Goal: Information Seeking & Learning: Learn about a topic

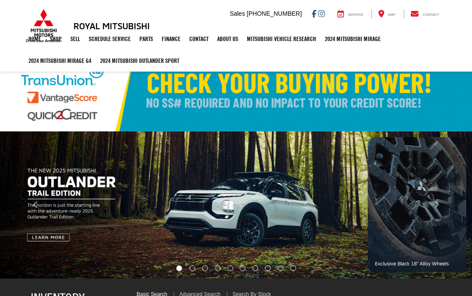
select select "Mitsubishi"
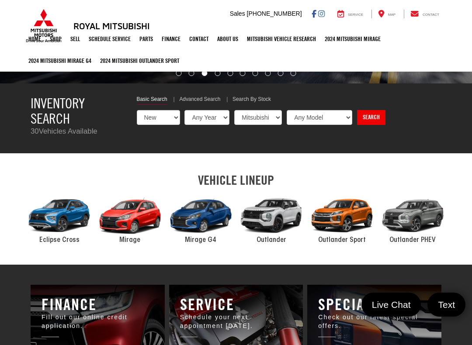
scroll to position [195, 0]
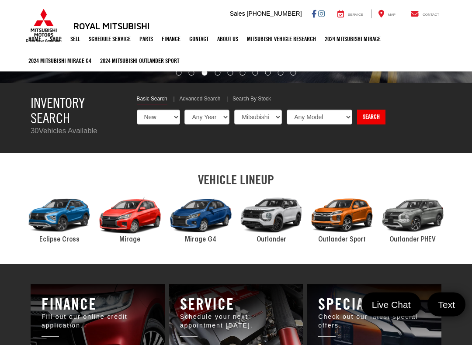
click at [284, 213] on div "2024 Mitsubishi Outlander" at bounding box center [271, 216] width 71 height 48
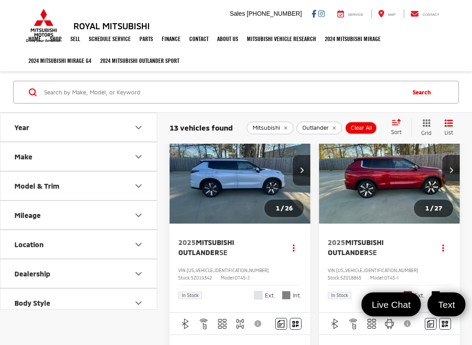
scroll to position [6, 0]
click at [255, 175] on img "2025 Mitsubishi Outlander SE 0" at bounding box center [240, 170] width 142 height 107
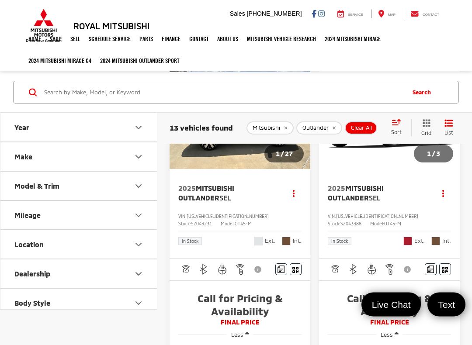
scroll to position [2337, 0]
click at [251, 170] on img "2025 Mitsubishi Outlander SEL 0" at bounding box center [240, 116] width 142 height 107
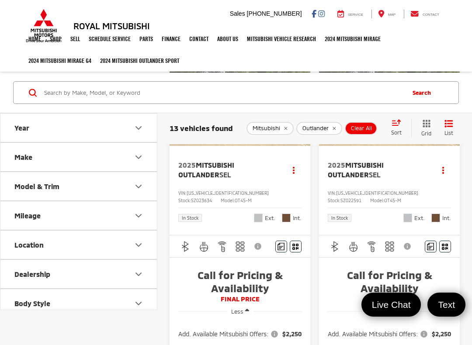
scroll to position [540, 0]
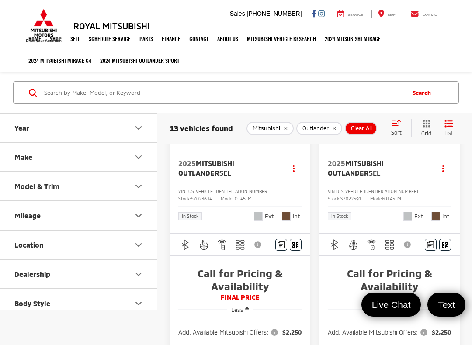
click at [253, 296] on button "Less" at bounding box center [240, 310] width 27 height 16
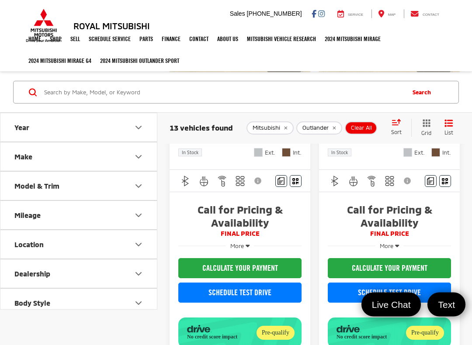
scroll to position [576, 0]
click at [251, 245] on button "More" at bounding box center [240, 246] width 28 height 16
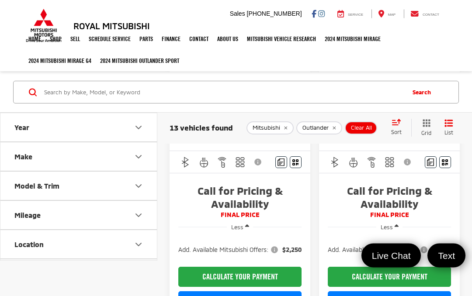
scroll to position [621, 0]
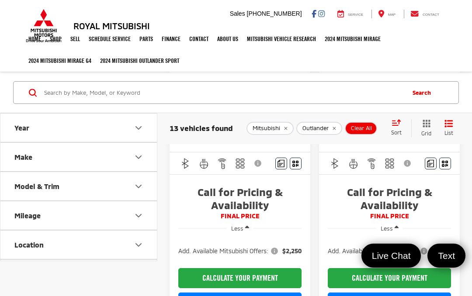
click at [279, 190] on div "Track Price Call for Pricing & Availability FINAL PRICE Less Add. Available Mit…" at bounding box center [239, 273] width 141 height 199
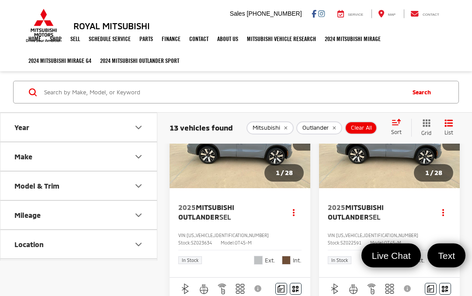
scroll to position [490, 0]
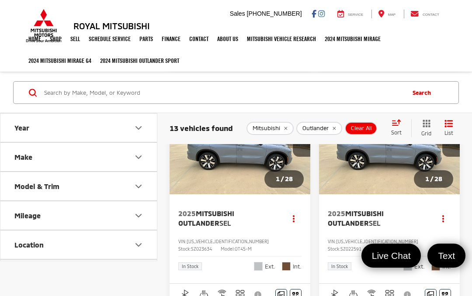
click at [257, 178] on img "2025 Mitsubishi Outlander SEL 0" at bounding box center [240, 142] width 142 height 107
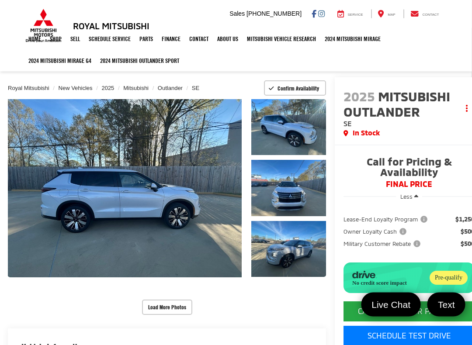
scroll to position [16, 1]
click at [204, 189] on link "Expand Photo 0" at bounding box center [125, 188] width 234 height 178
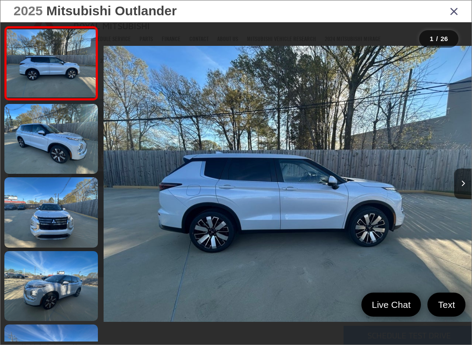
click at [466, 174] on button "Next image" at bounding box center [462, 184] width 17 height 31
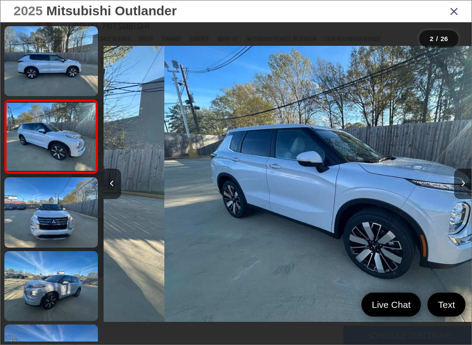
scroll to position [0, 368]
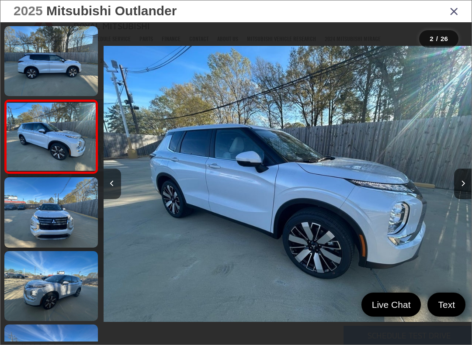
click at [462, 180] on icon "Next image" at bounding box center [463, 183] width 4 height 6
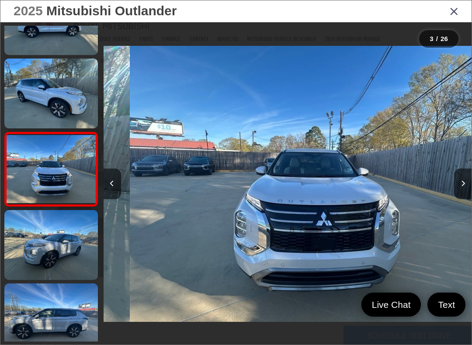
scroll to position [0, 736]
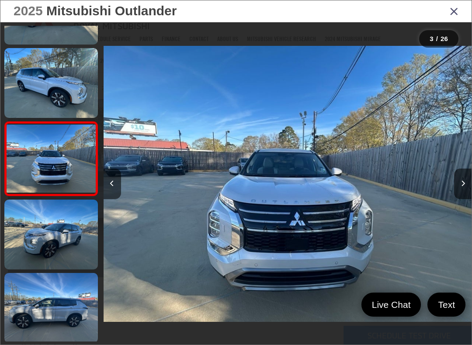
click at [458, 180] on button "Next image" at bounding box center [462, 184] width 17 height 31
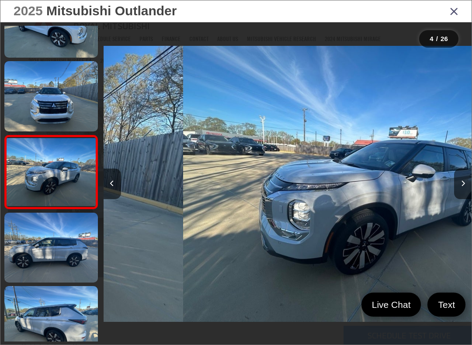
scroll to position [0, 1103]
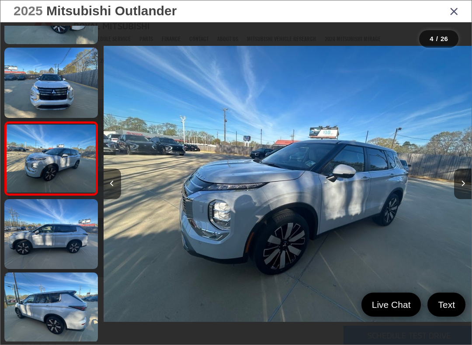
click at [458, 179] on button "Next image" at bounding box center [462, 184] width 17 height 31
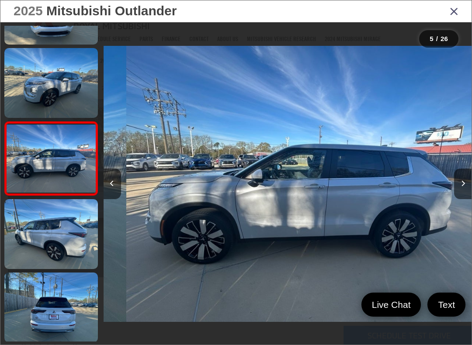
scroll to position [0, 1471]
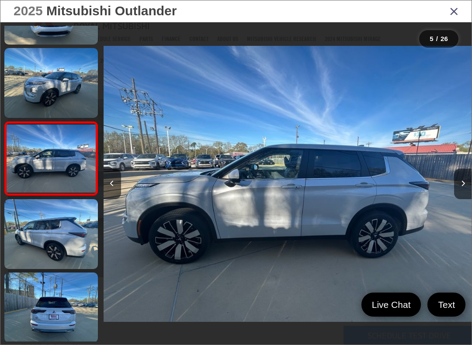
click at [459, 181] on button "Next image" at bounding box center [462, 184] width 17 height 31
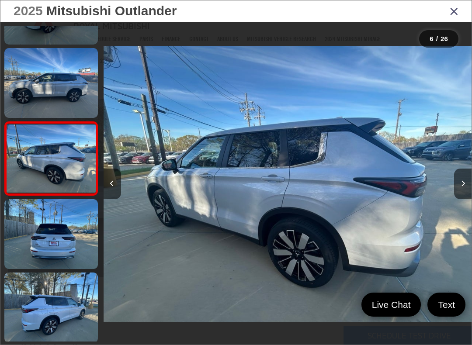
scroll to position [272, 0]
click at [458, 181] on button "Next image" at bounding box center [462, 184] width 17 height 31
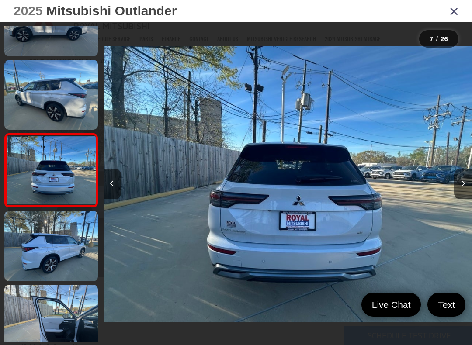
scroll to position [345, 0]
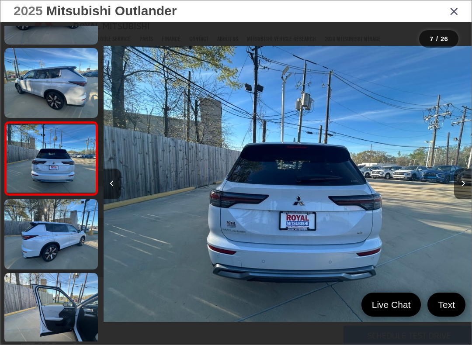
click at [459, 177] on button "Next image" at bounding box center [462, 184] width 17 height 31
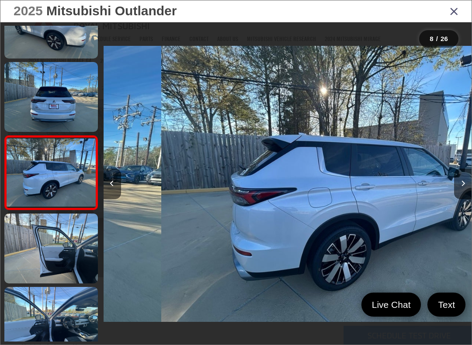
scroll to position [0, 0]
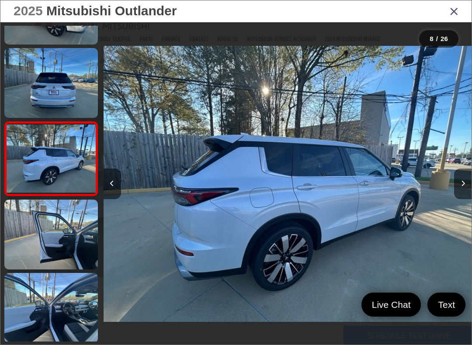
click at [465, 181] on button "Next image" at bounding box center [462, 184] width 17 height 31
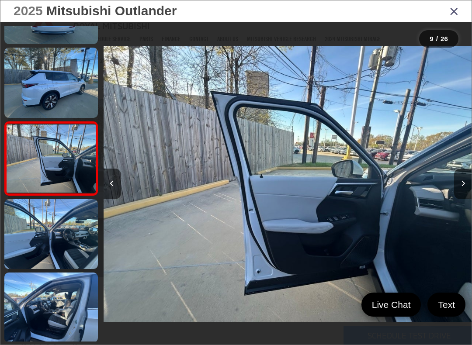
click at [465, 178] on button "Next image" at bounding box center [462, 184] width 17 height 31
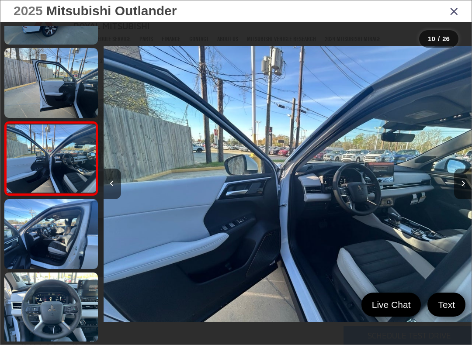
click at [465, 176] on button "Next image" at bounding box center [462, 184] width 17 height 31
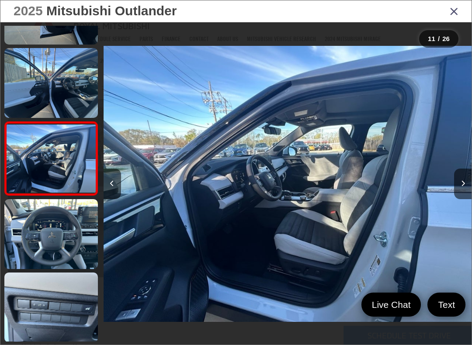
click at [465, 176] on button "Next image" at bounding box center [462, 184] width 17 height 31
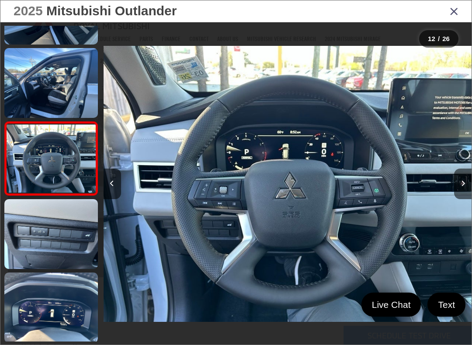
click at [462, 176] on button "Next image" at bounding box center [462, 184] width 17 height 31
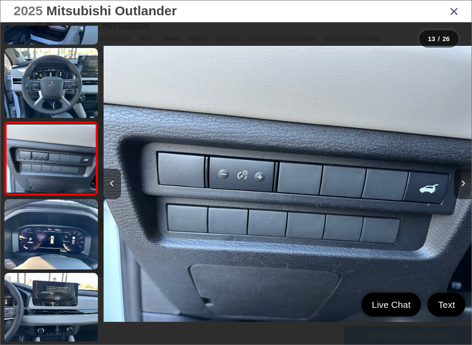
click at [466, 178] on button "Next image" at bounding box center [462, 184] width 17 height 31
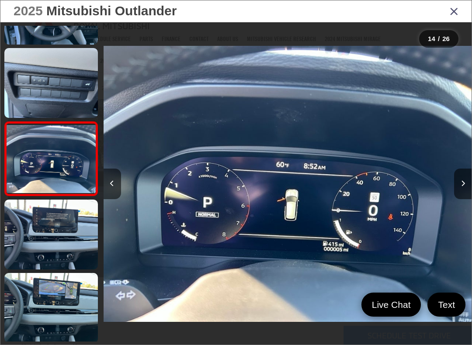
click at [465, 175] on button "Next image" at bounding box center [462, 184] width 17 height 31
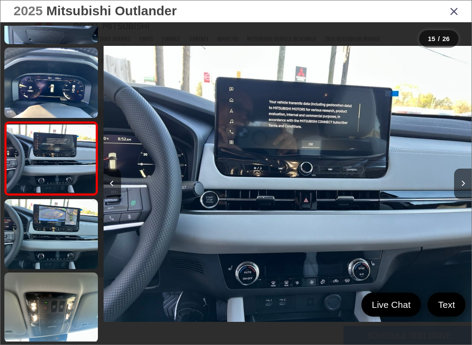
click at [465, 181] on button "Next image" at bounding box center [462, 184] width 17 height 31
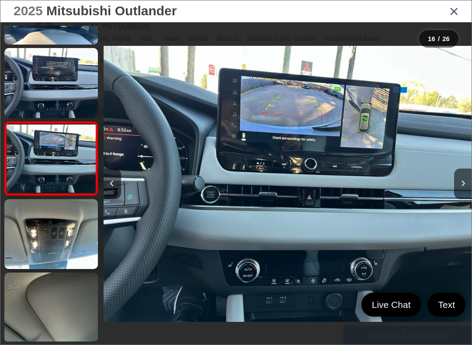
click at [457, 177] on button "Next image" at bounding box center [462, 184] width 17 height 31
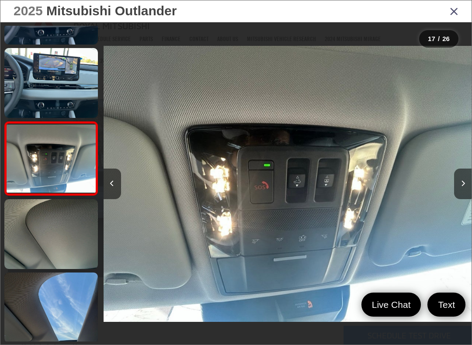
click at [466, 177] on button "Next image" at bounding box center [462, 184] width 17 height 31
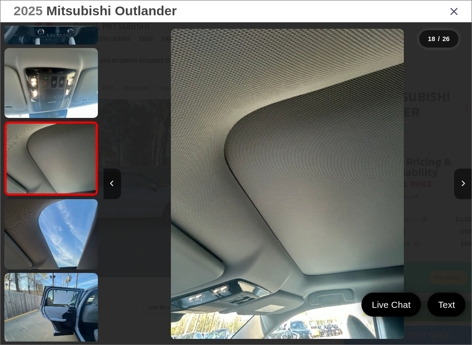
click at [465, 176] on button "Next image" at bounding box center [462, 184] width 17 height 31
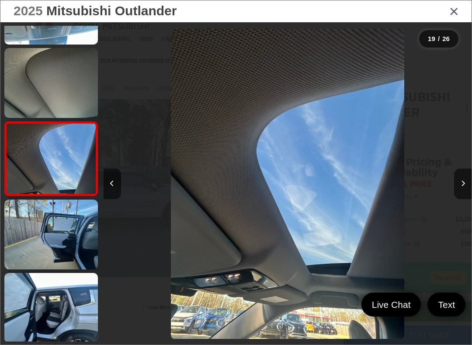
click at [465, 179] on button "Next image" at bounding box center [462, 184] width 17 height 31
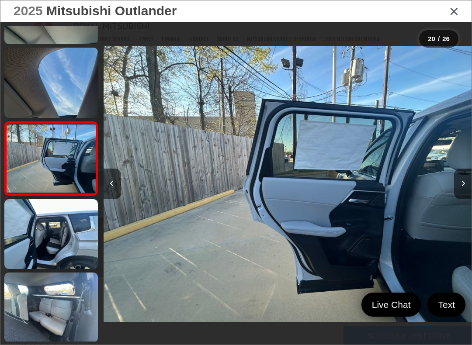
click at [465, 173] on button "Next image" at bounding box center [462, 184] width 17 height 31
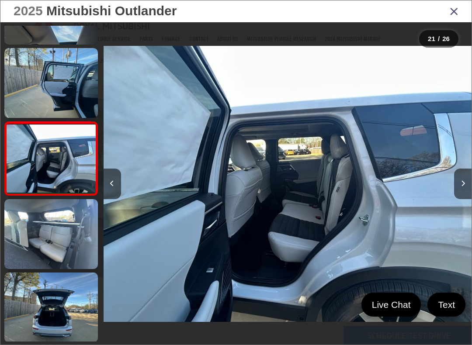
click at [466, 176] on button "Next image" at bounding box center [462, 184] width 17 height 31
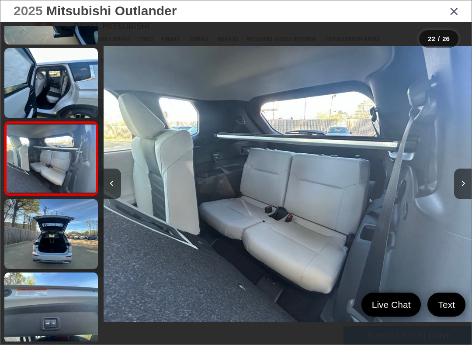
click at [468, 175] on button "Next image" at bounding box center [462, 184] width 17 height 31
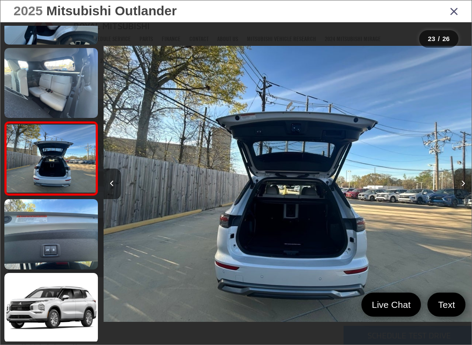
click at [465, 177] on button "Next image" at bounding box center [462, 184] width 17 height 31
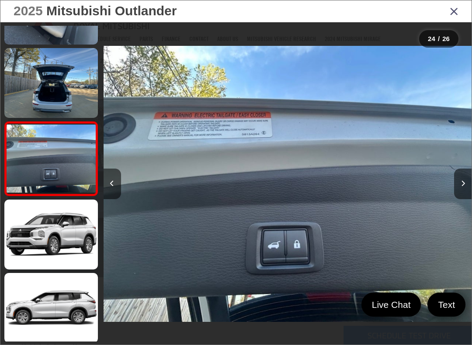
click at [466, 177] on button "Next image" at bounding box center [462, 184] width 17 height 31
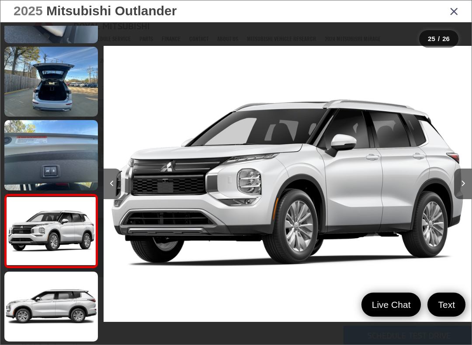
click at [112, 184] on icon "Previous image" at bounding box center [112, 183] width 4 height 6
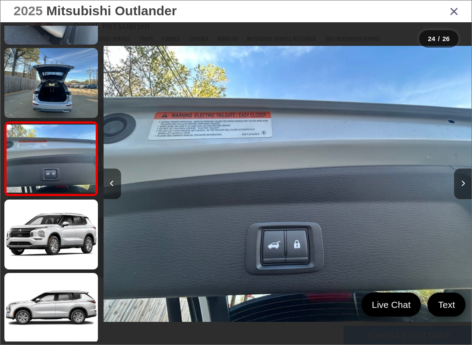
click at [450, 14] on icon "Close gallery" at bounding box center [453, 10] width 9 height 11
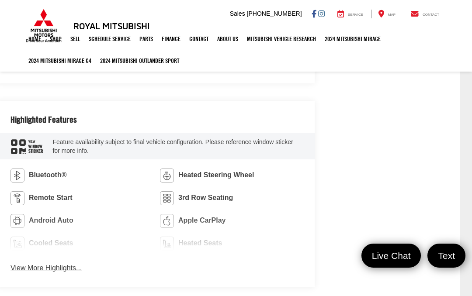
scroll to position [471, 12]
